Goal: Use online tool/utility

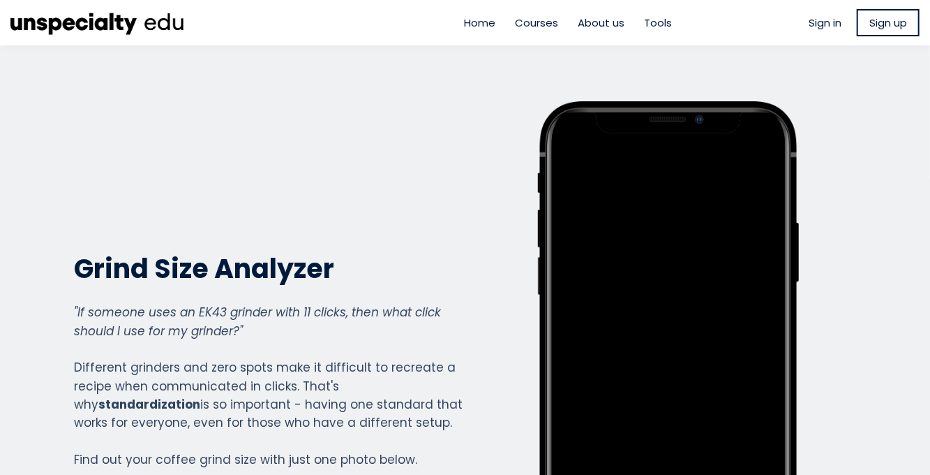
scroll to position [456, 0]
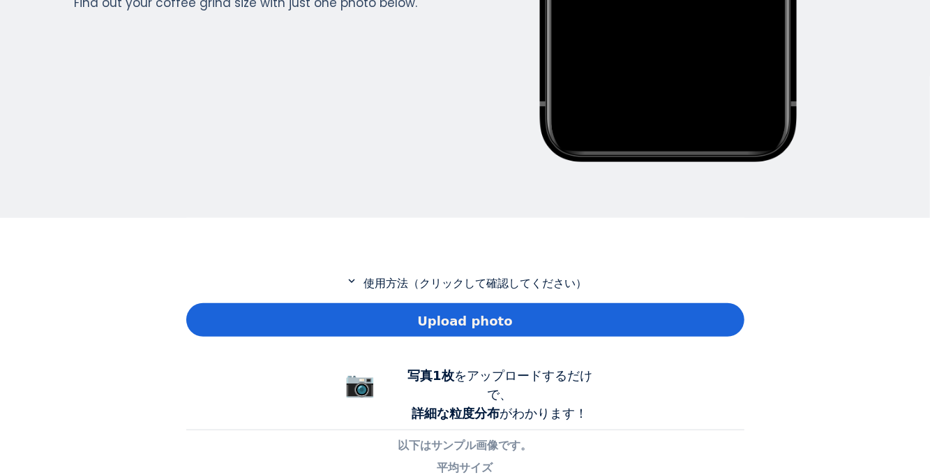
click at [601, 317] on div "Upload photo" at bounding box center [465, 320] width 558 height 34
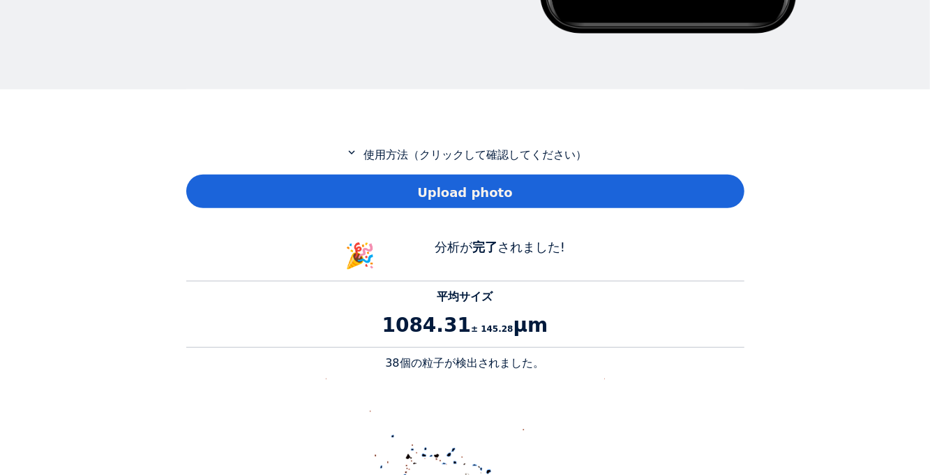
scroll to position [581, 0]
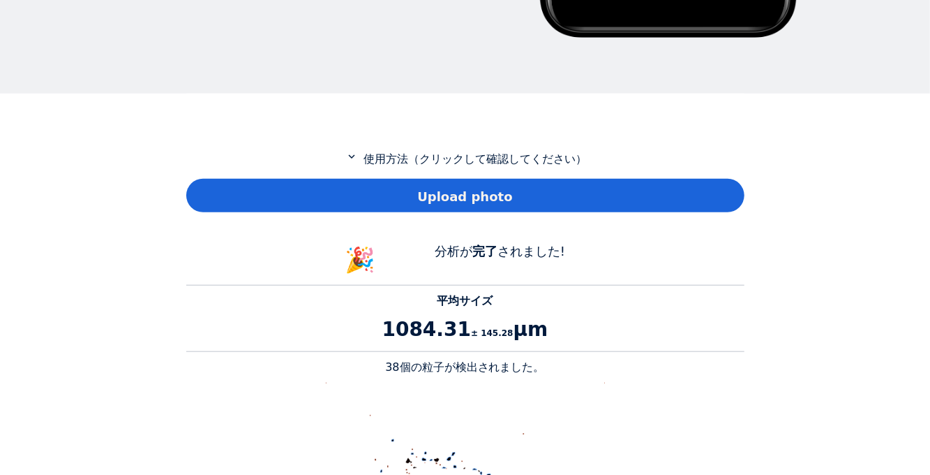
click at [755, 329] on div "Home Courses About us Tools Sign in" at bounding box center [465, 237] width 930 height 475
click at [695, 193] on div "Upload photo" at bounding box center [465, 196] width 558 height 34
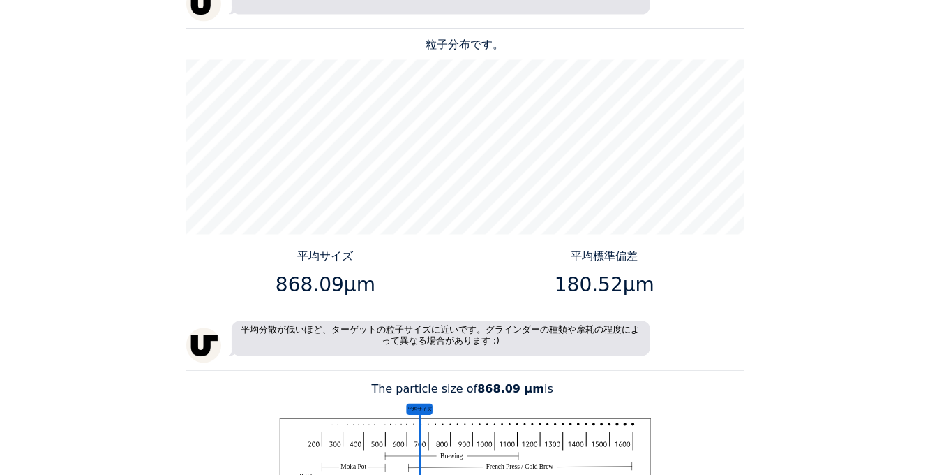
scroll to position [1343, 0]
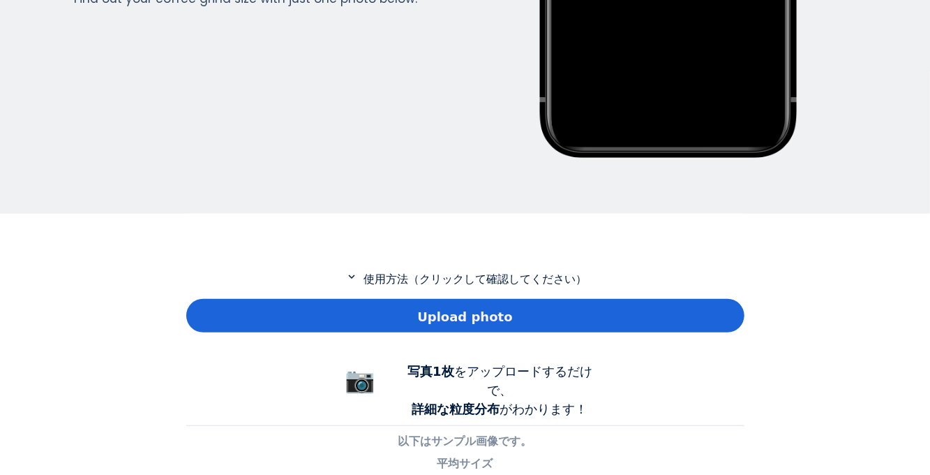
scroll to position [565, 0]
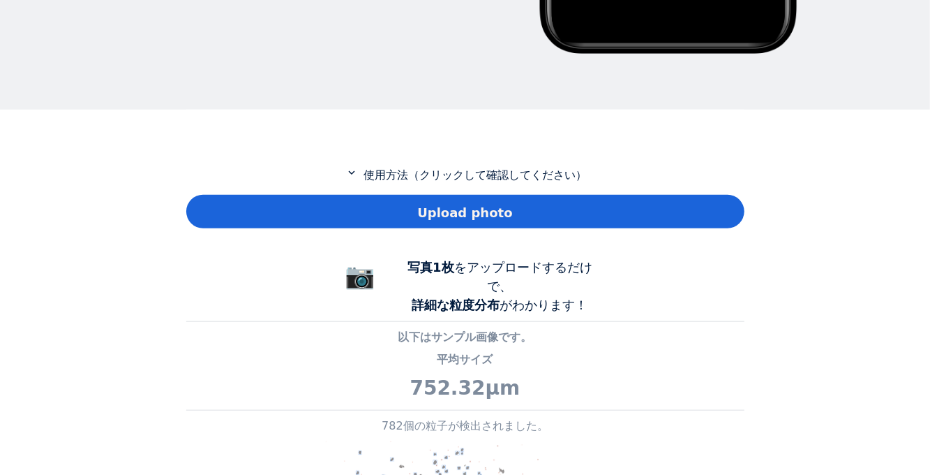
click at [630, 209] on div "Upload photo" at bounding box center [465, 212] width 558 height 34
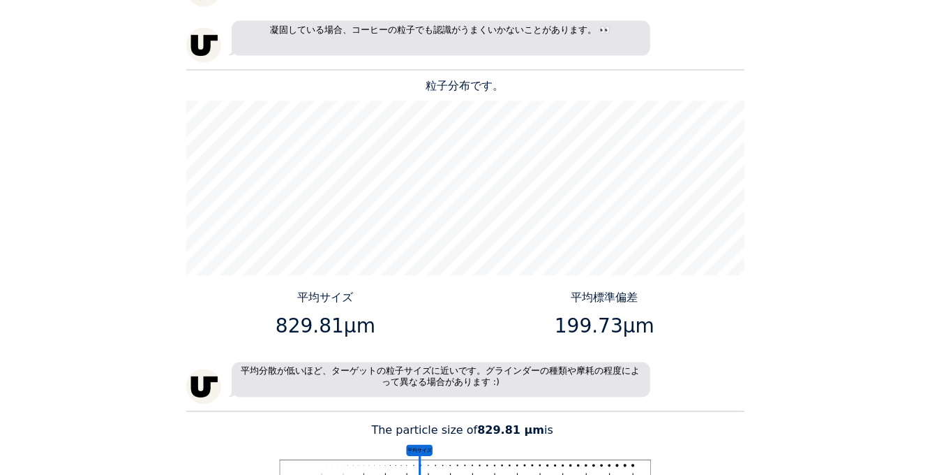
scroll to position [1406, 0]
